Goal: Use online tool/utility

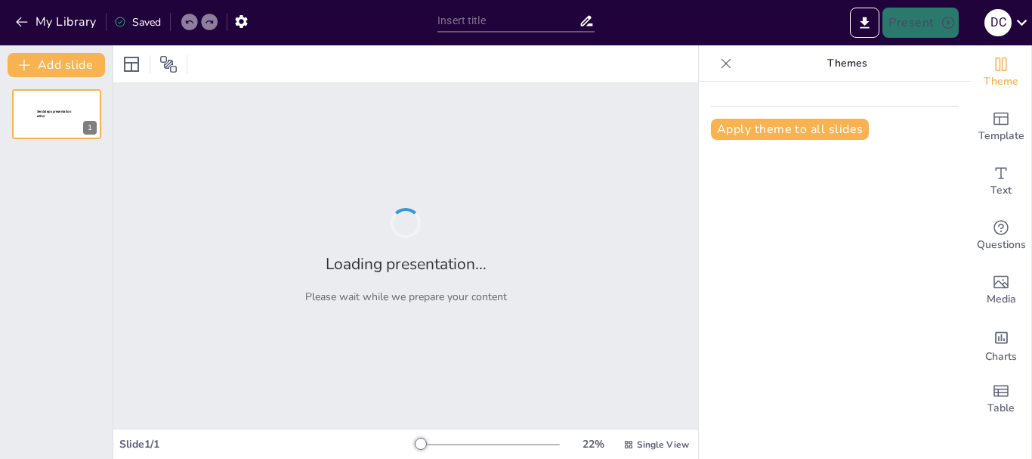
type input "Entendiendo el Abuso Sexual y el [MEDICAL_DATA]: Una Realidad que Nos Afecta"
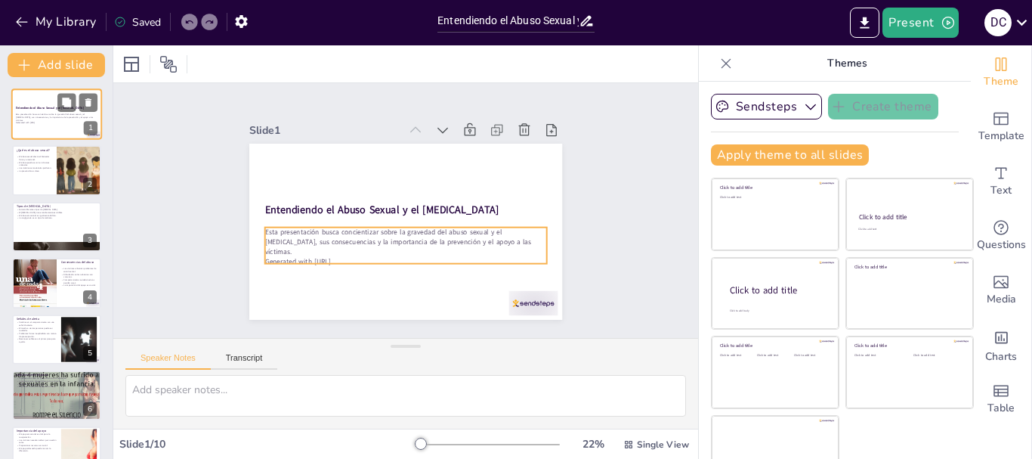
click at [45, 116] on p "Esta presentación busca concientizar sobre la gravedad del abuso sexual y el [M…" at bounding box center [57, 117] width 82 height 8
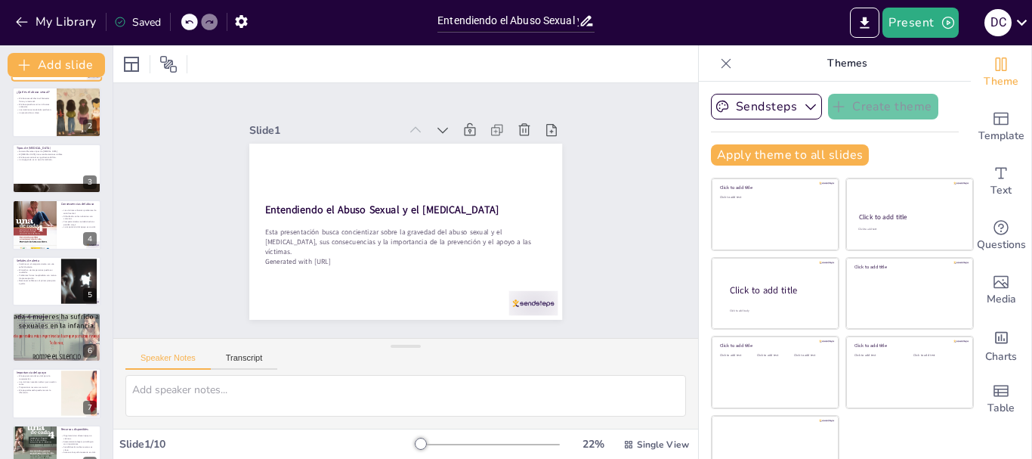
scroll to position [60, 0]
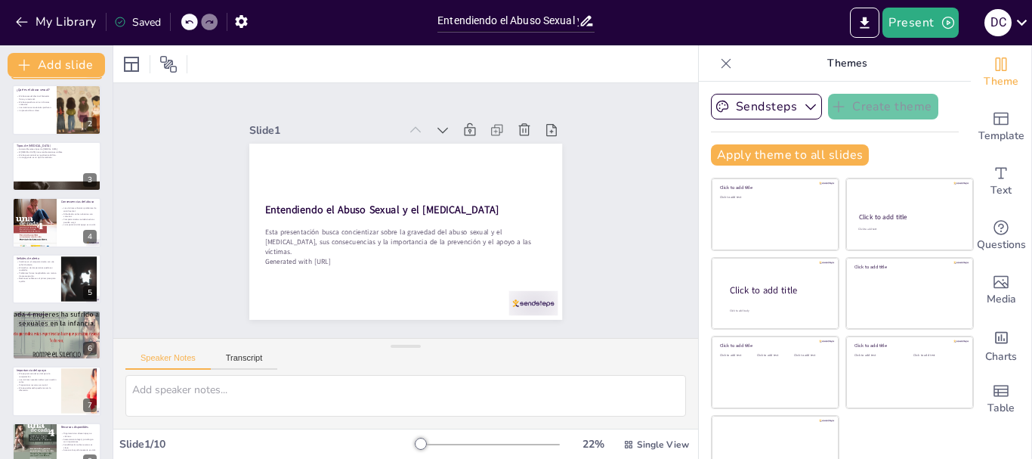
click at [45, 116] on div at bounding box center [56, 110] width 89 height 50
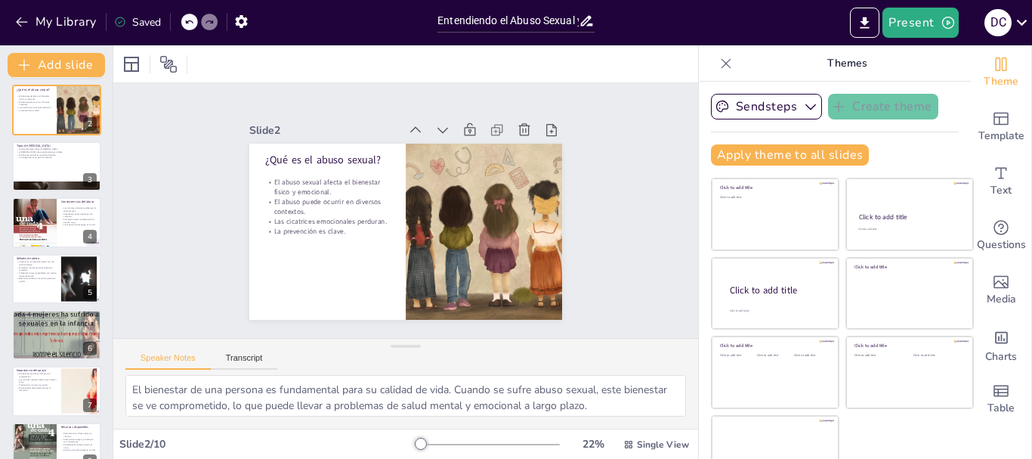
scroll to position [0, 0]
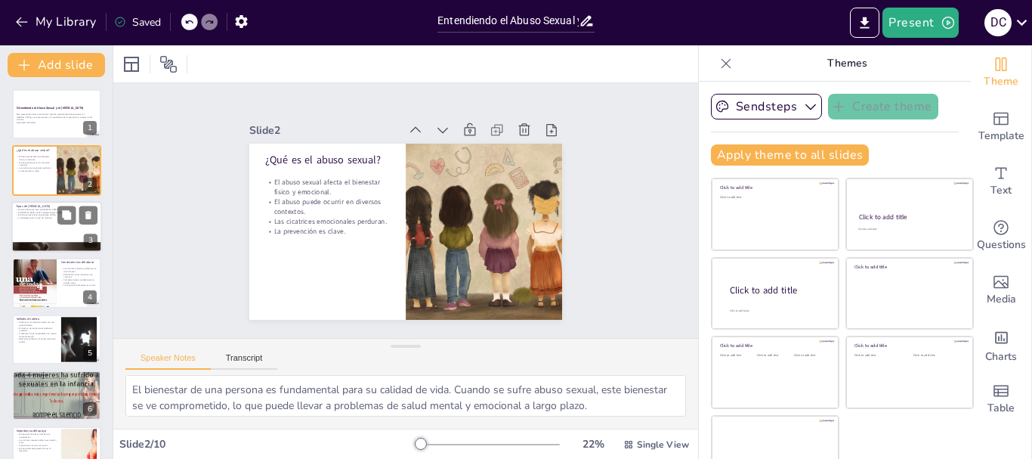
click at [48, 221] on div at bounding box center [56, 226] width 91 height 51
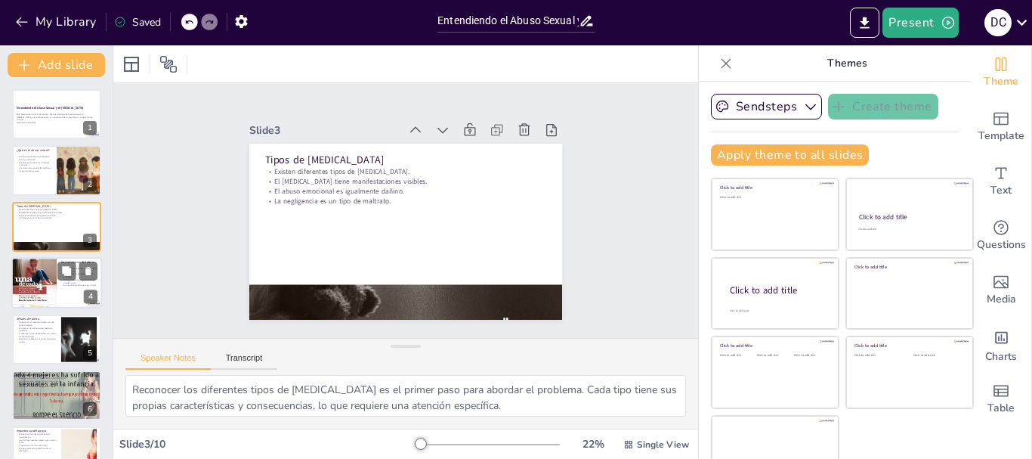
click at [22, 268] on div at bounding box center [33, 282] width 45 height 63
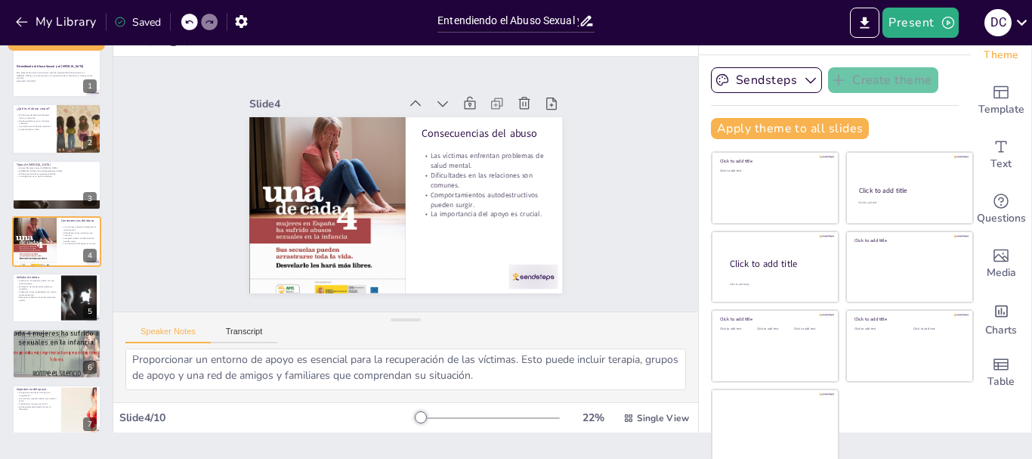
scroll to position [28, 0]
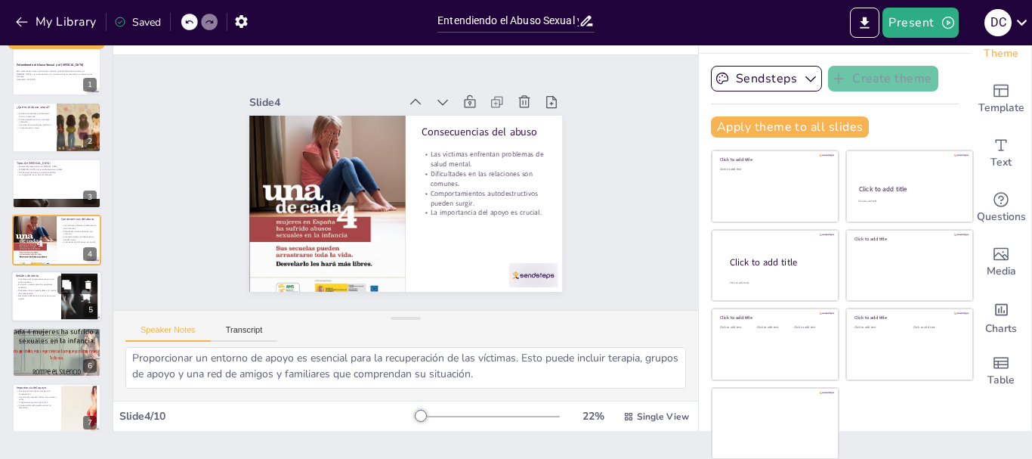
click at [53, 286] on p "El miedo a ciertas personas puede ser revelador." at bounding box center [36, 285] width 41 height 5
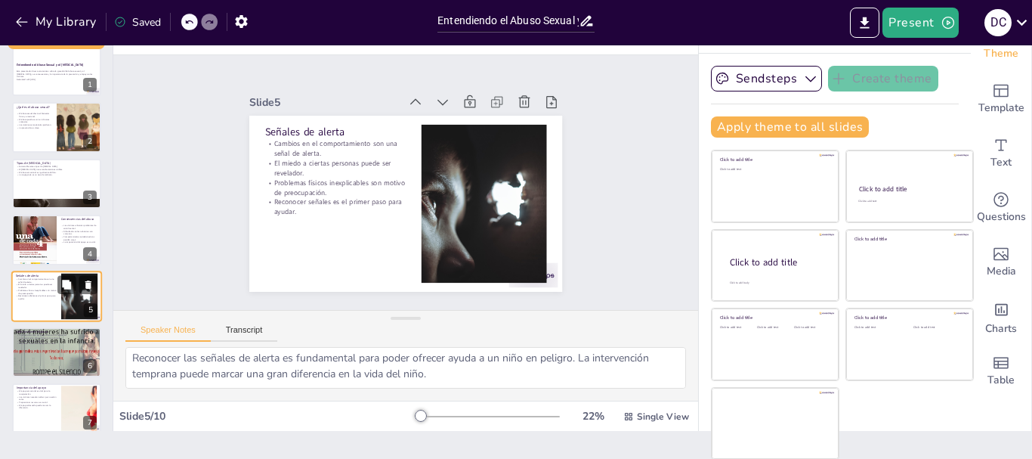
scroll to position [99, 0]
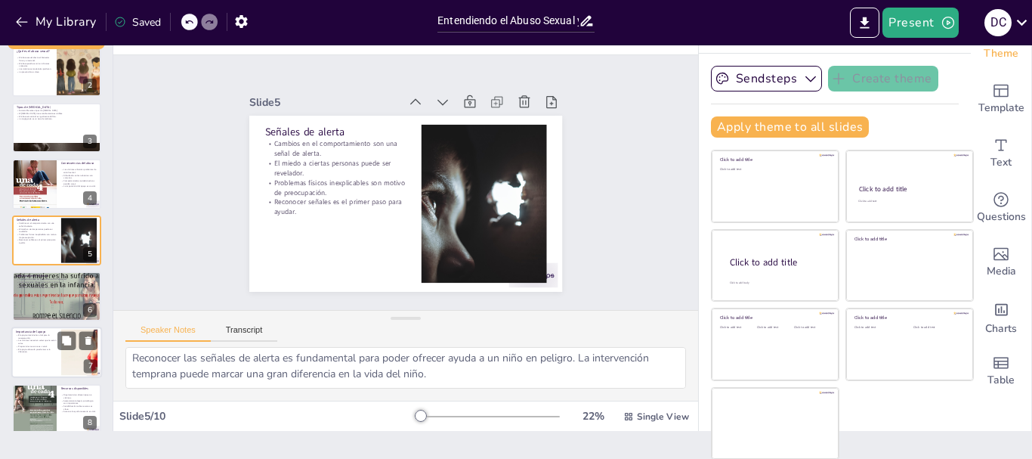
click at [42, 351] on p "El apoyo adecuado puede marcar la diferencia." at bounding box center [36, 349] width 41 height 5
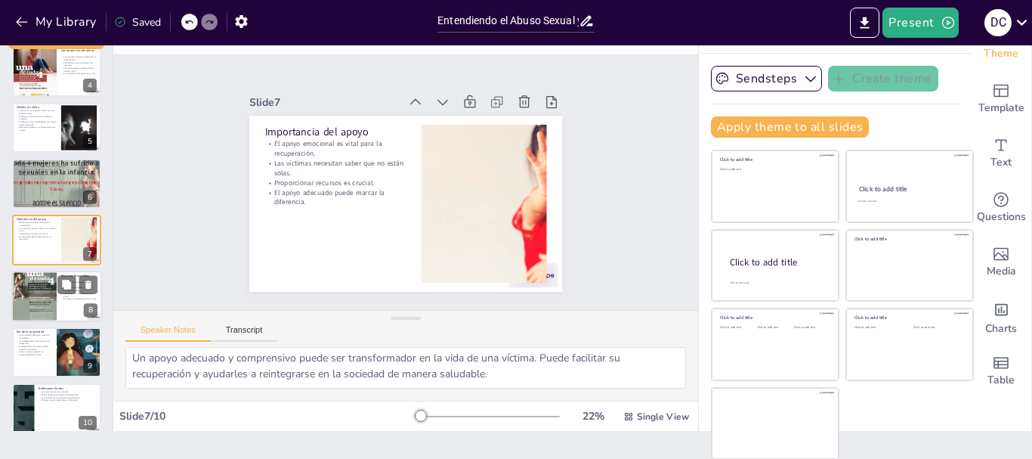
click at [29, 283] on div at bounding box center [33, 295] width 45 height 67
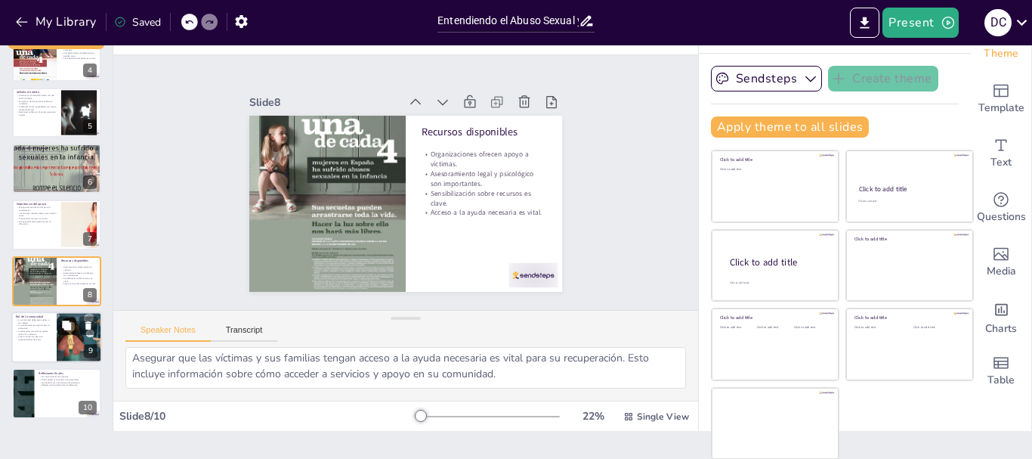
click at [42, 340] on p "Crear un entorno seguro es responsabilidad de todos." at bounding box center [34, 337] width 36 height 5
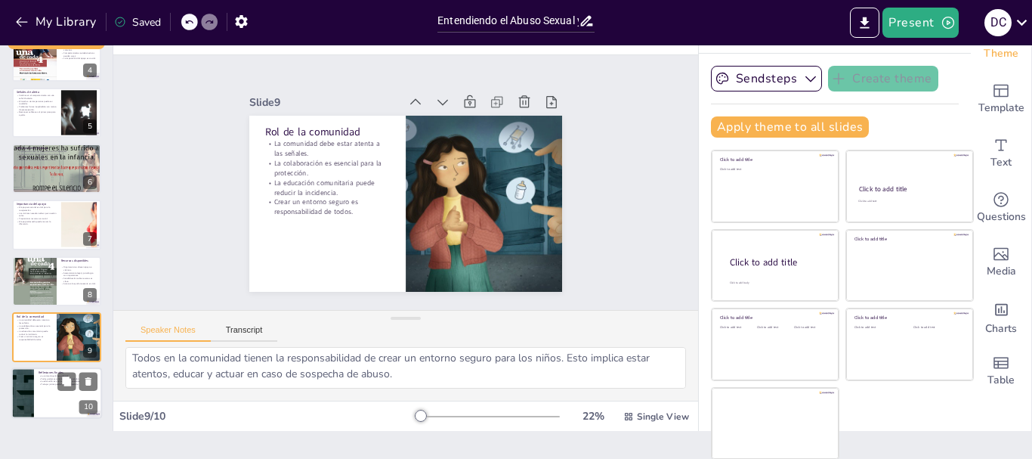
click at [39, 384] on p "Trabajar juntos puede hacer la diferencia." at bounding box center [68, 384] width 59 height 3
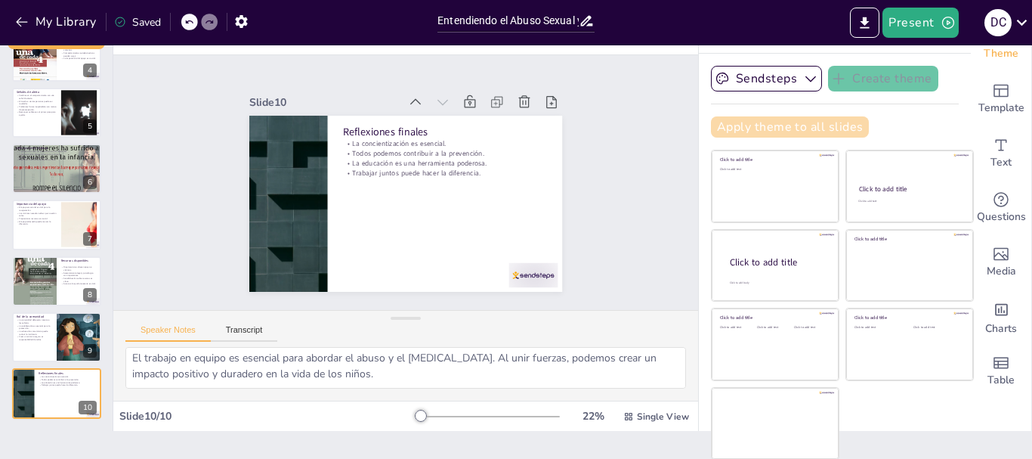
click at [771, 123] on button "Apply theme to all slides" at bounding box center [790, 126] width 158 height 21
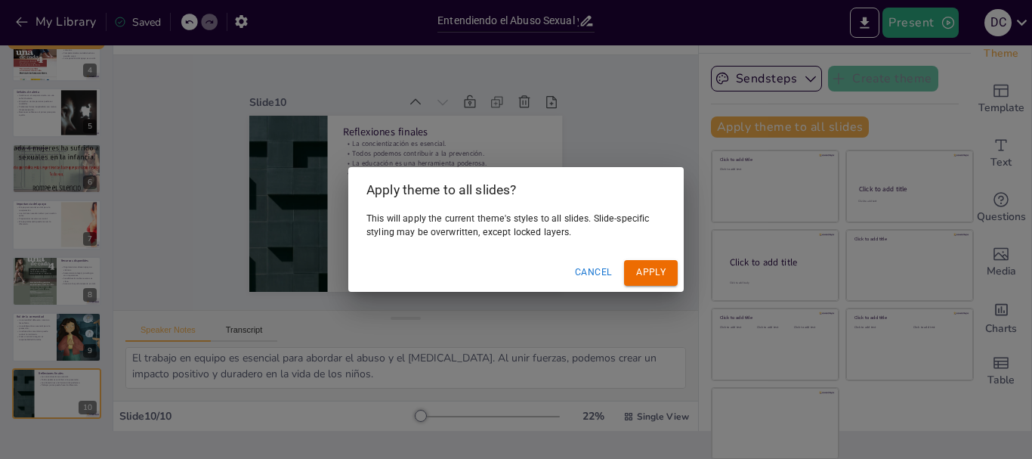
click at [637, 274] on button "Apply" at bounding box center [651, 272] width 54 height 25
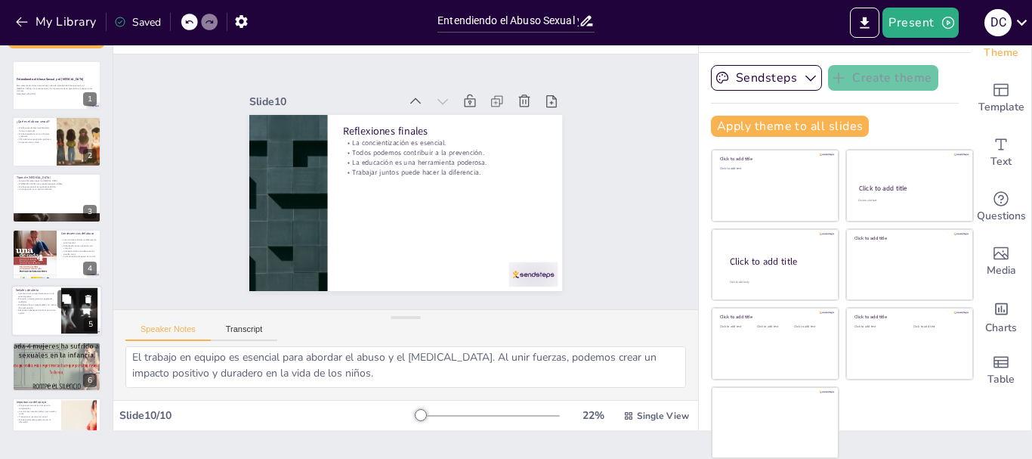
scroll to position [0, 0]
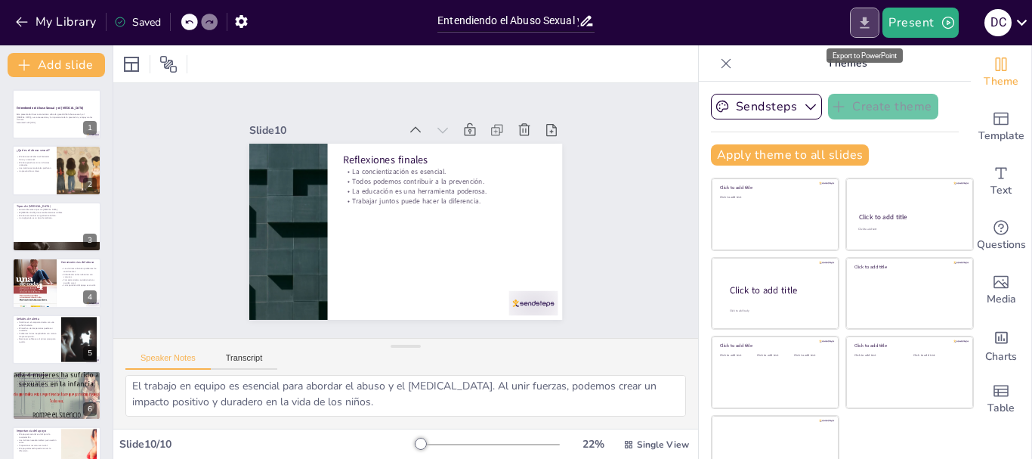
click at [859, 23] on icon "Export to PowerPoint" at bounding box center [865, 23] width 16 height 16
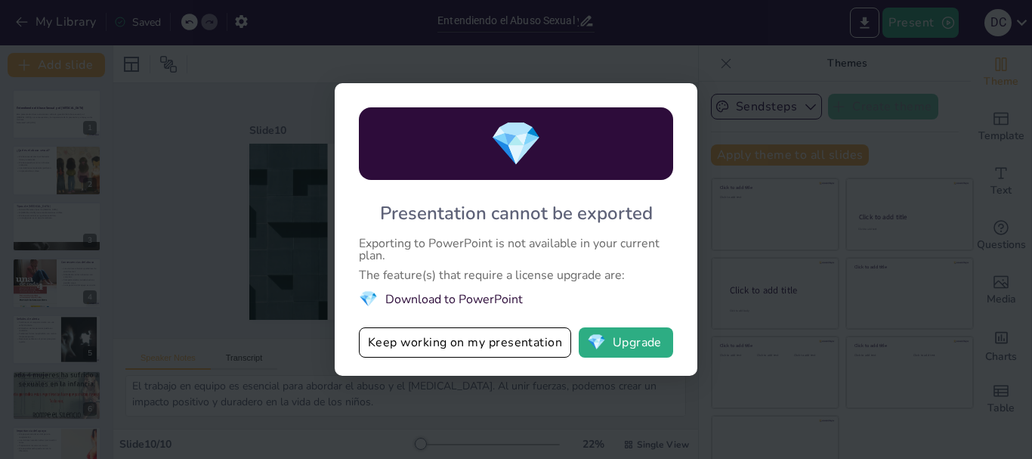
click at [183, 187] on div "💎 Presentation cannot be exported Exporting to PowerPoint is not available in y…" at bounding box center [516, 229] width 1032 height 459
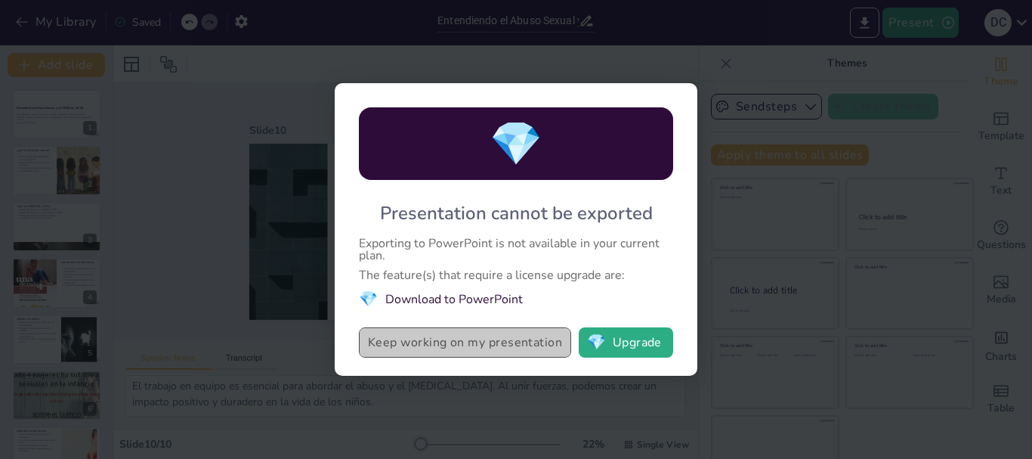
click at [497, 341] on button "Keep working on my presentation" at bounding box center [465, 342] width 212 height 30
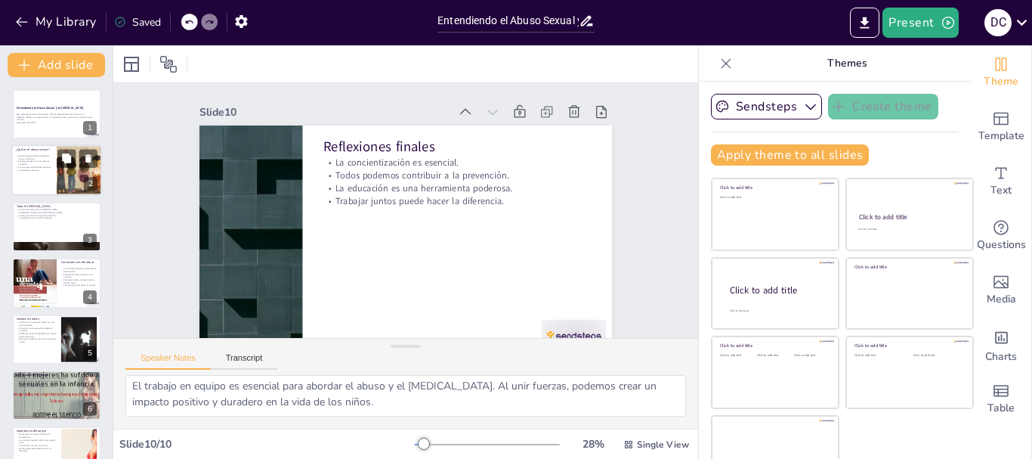
click at [56, 159] on div at bounding box center [56, 170] width 91 height 51
type textarea "El bienestar de una persona es fundamental para su calidad de vida. Cuando se s…"
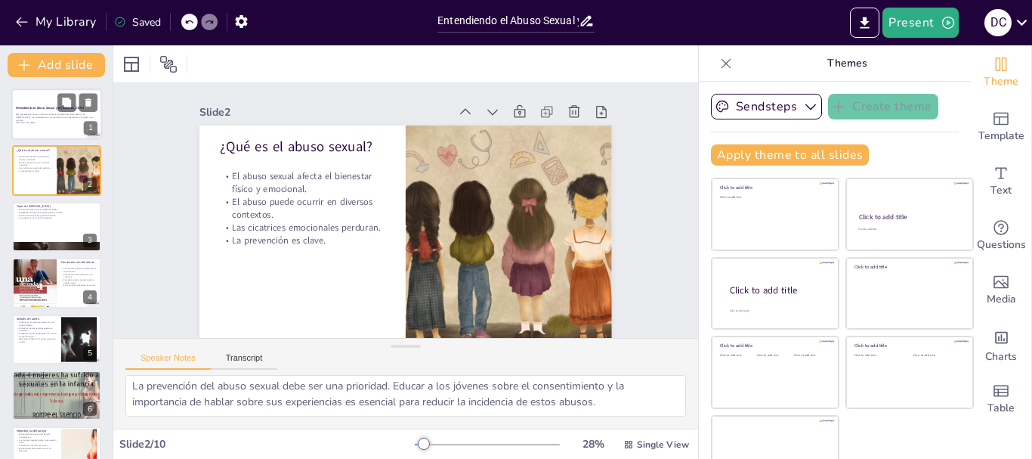
click at [53, 110] on strong "Entendiendo el Abuso Sexual y el [MEDICAL_DATA]" at bounding box center [50, 108] width 68 height 4
